Goal: Find specific page/section: Find specific page/section

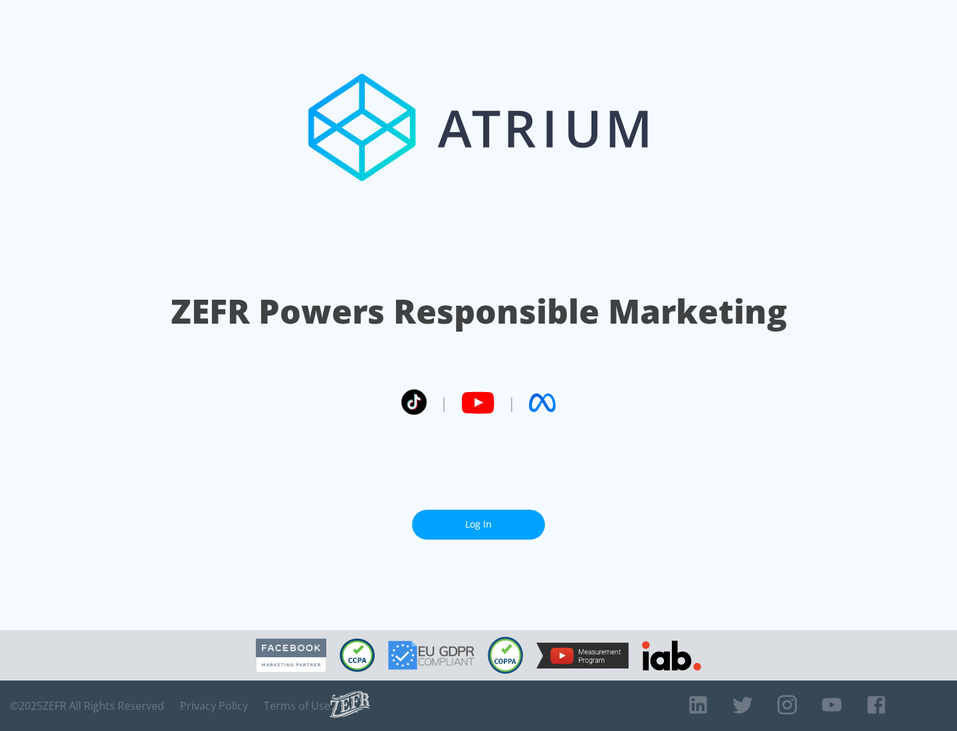
click at [478, 524] on link "Log In" at bounding box center [478, 525] width 133 height 30
